Goal: Transaction & Acquisition: Download file/media

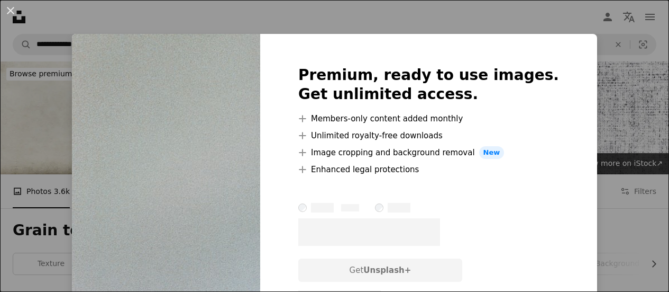
scroll to position [423, 0]
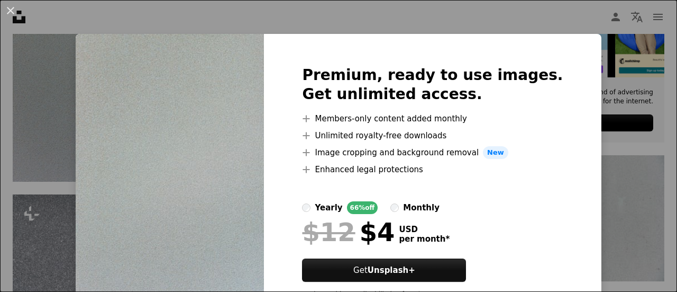
click at [607, 65] on div "An X shape Premium, ready to use images. Get unlimited access. A plus sign Memb…" at bounding box center [338, 146] width 677 height 292
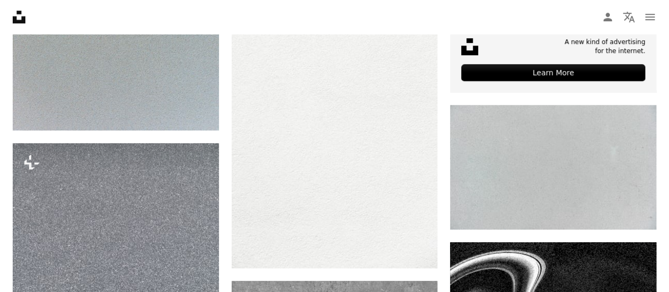
scroll to position [529, 0]
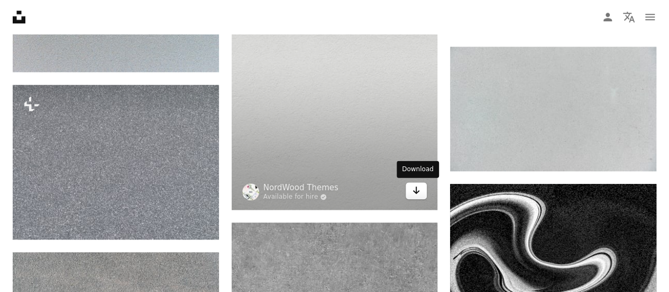
click at [421, 195] on link "Arrow pointing down" at bounding box center [416, 190] width 21 height 17
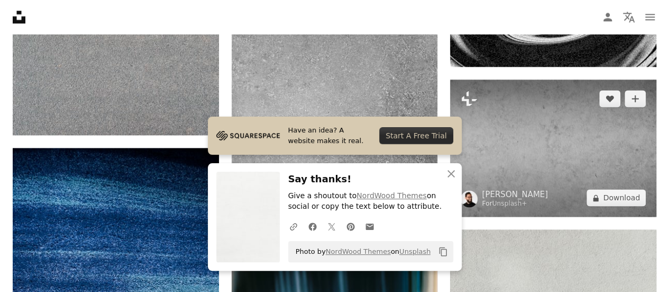
scroll to position [794, 0]
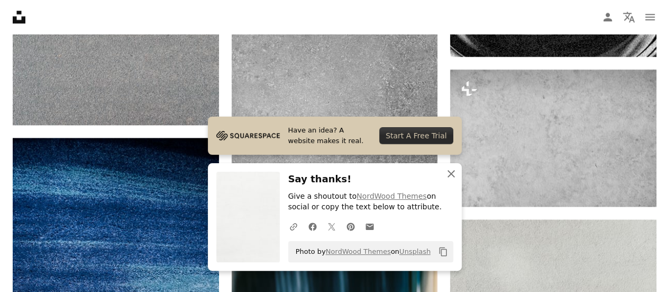
click at [453, 176] on icon "button" at bounding box center [451, 173] width 7 height 7
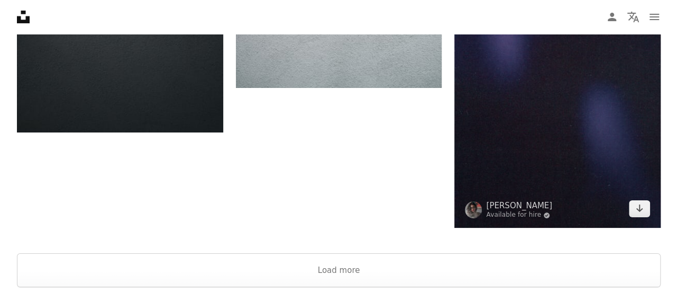
scroll to position [1905, 0]
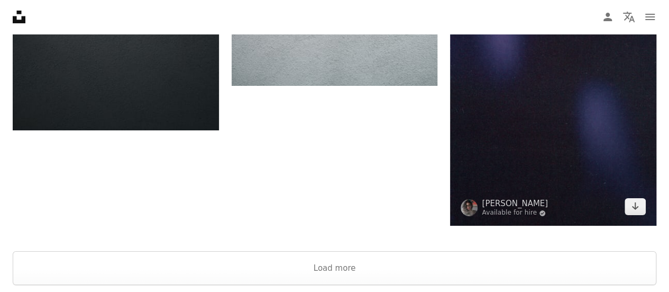
click at [611, 152] on img at bounding box center [553, 71] width 206 height 309
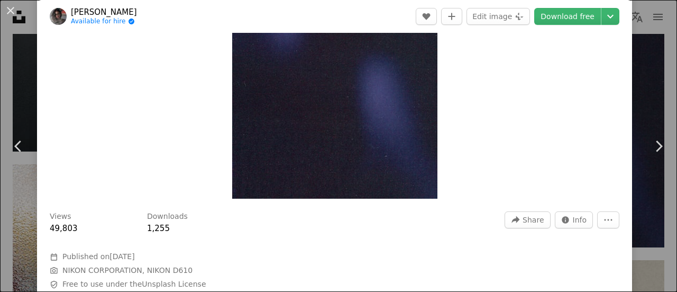
scroll to position [53, 0]
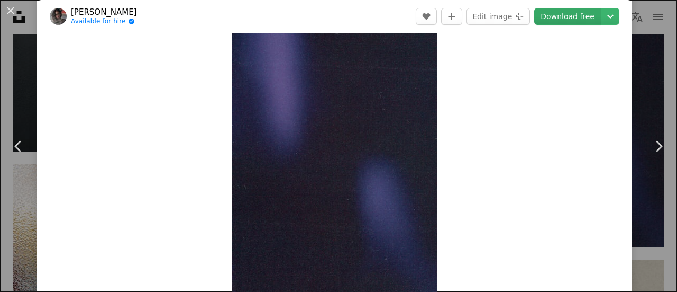
click at [558, 19] on link "Download free" at bounding box center [568, 16] width 67 height 17
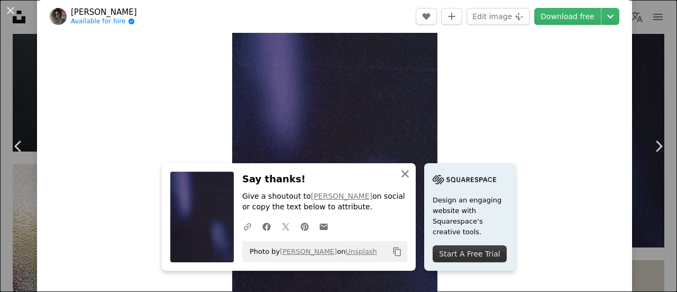
click at [402, 173] on icon "button" at bounding box center [405, 173] width 7 height 7
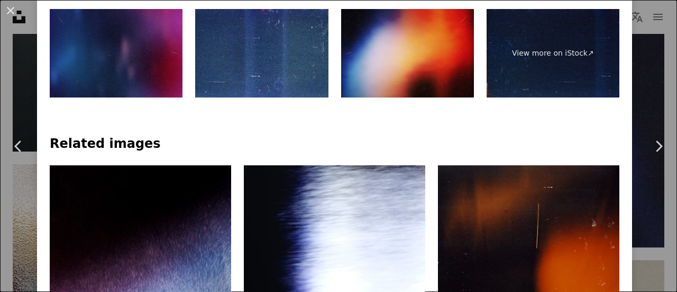
scroll to position [423, 0]
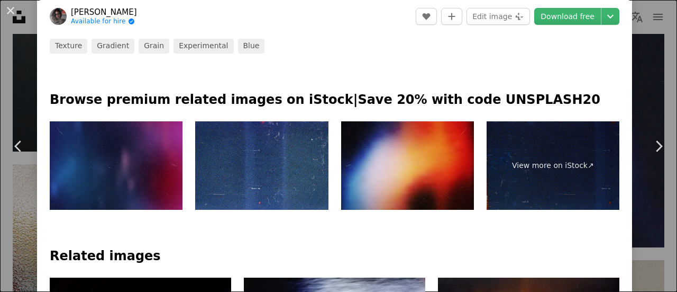
click at [286, 162] on img at bounding box center [261, 165] width 133 height 89
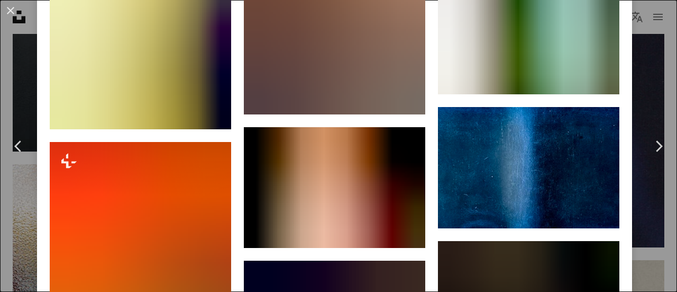
scroll to position [1429, 0]
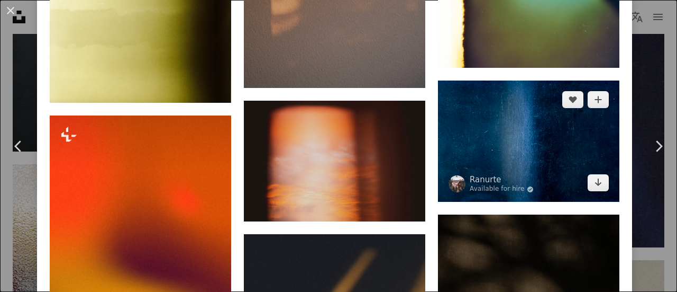
click at [501, 143] on img at bounding box center [529, 140] width 182 height 121
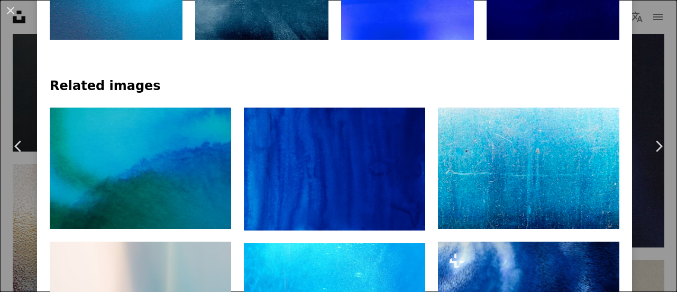
scroll to position [635, 0]
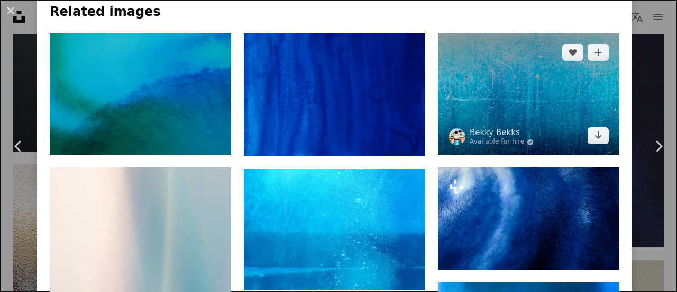
click at [543, 110] on img at bounding box center [529, 93] width 182 height 121
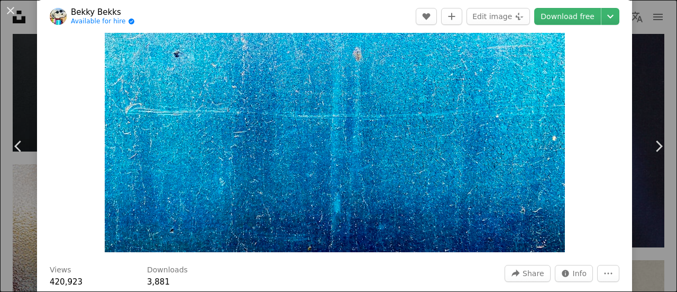
scroll to position [106, 0]
